Goal: Task Accomplishment & Management: Manage account settings

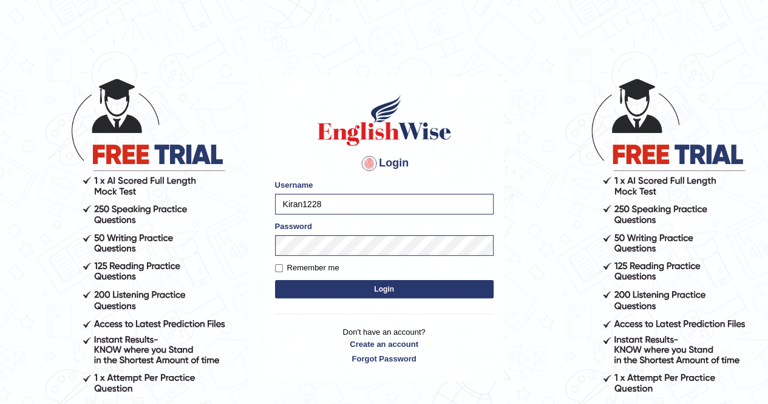
click at [379, 291] on button "Login" at bounding box center [384, 289] width 218 height 18
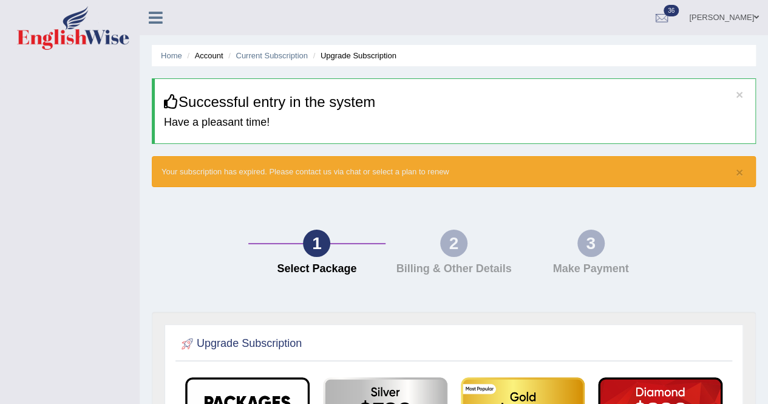
click at [158, 21] on icon at bounding box center [156, 18] width 14 height 16
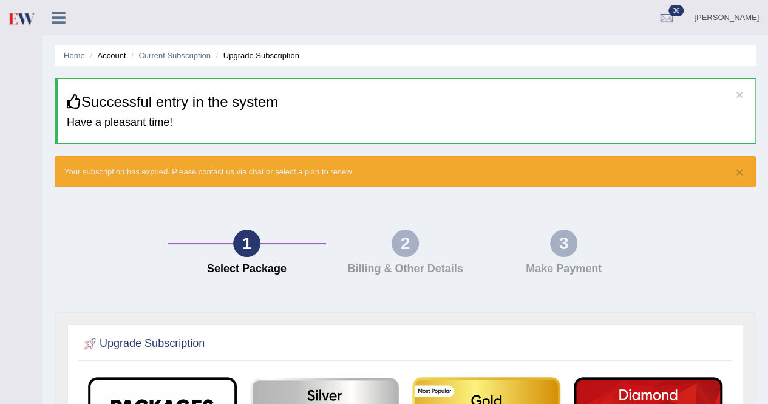
click at [51, 22] on link at bounding box center [58, 16] width 32 height 18
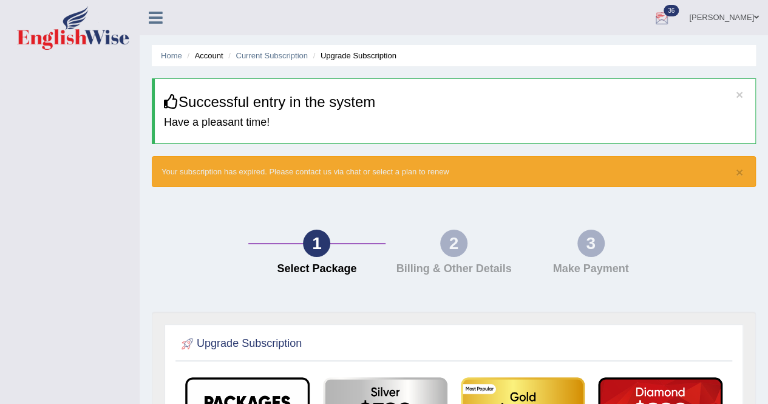
click at [671, 15] on div at bounding box center [661, 18] width 18 height 18
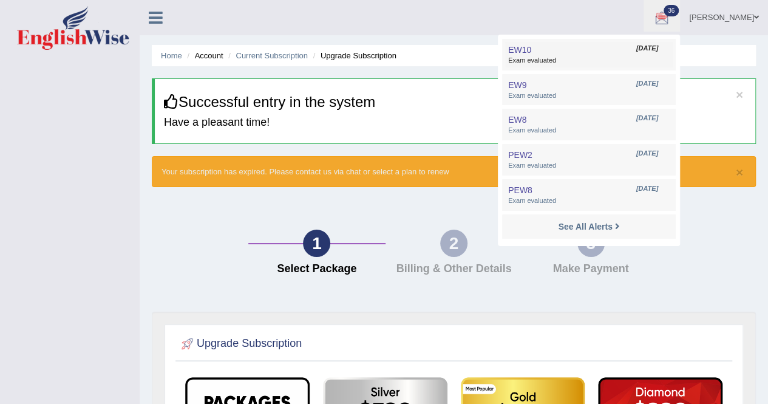
click at [578, 59] on span "Exam evaluated" at bounding box center [588, 61] width 161 height 10
